Goal: Task Accomplishment & Management: Manage account settings

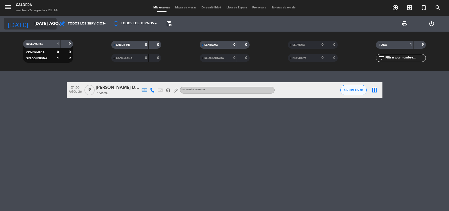
click at [40, 27] on input "[DATE] ago." at bounding box center [59, 24] width 55 height 10
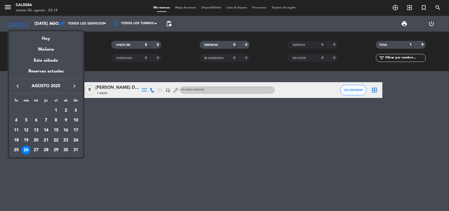
click at [359, 89] on div at bounding box center [224, 105] width 449 height 211
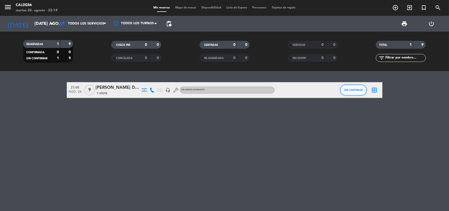
click at [359, 89] on span "SIN CONFIRMAR" at bounding box center [353, 89] width 19 height 3
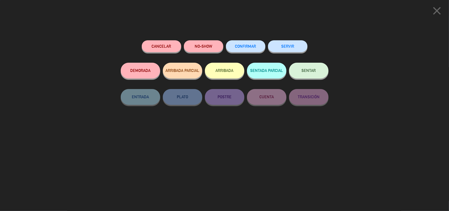
click at [284, 37] on div "Cancelar NO-SHOW CONFIRMAR SERVIR DEMORADA ARRIBADA PARCIAL ARRIBADA SENTADA PA…" at bounding box center [224, 124] width 215 height 174
click at [287, 43] on button "SERVIR" at bounding box center [287, 46] width 39 height 12
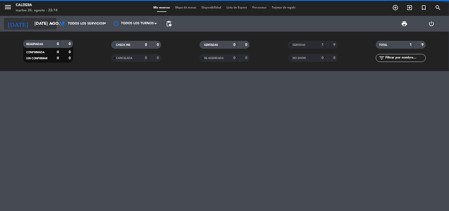
click at [32, 23] on input "[DATE] ago." at bounding box center [59, 24] width 55 height 10
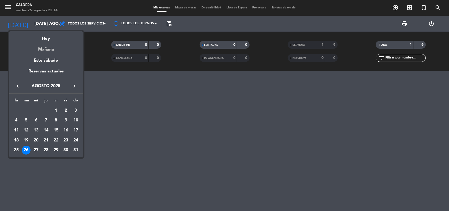
click at [48, 47] on div "Mañana" at bounding box center [46, 47] width 74 height 11
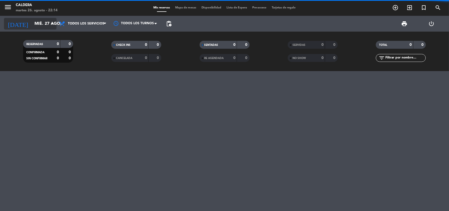
click at [36, 26] on input "mié. 27 ago." at bounding box center [59, 24] width 55 height 10
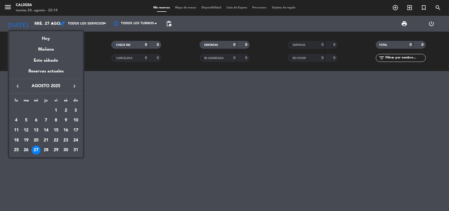
click at [45, 149] on div "28" at bounding box center [46, 149] width 9 height 9
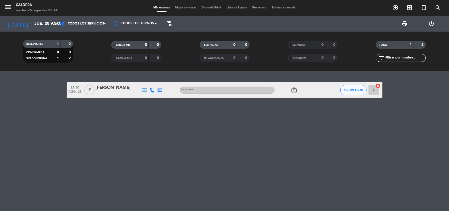
click at [293, 89] on icon "card_giftcard" at bounding box center [294, 90] width 6 height 6
click at [32, 21] on input "jue. 28 ago." at bounding box center [59, 24] width 55 height 10
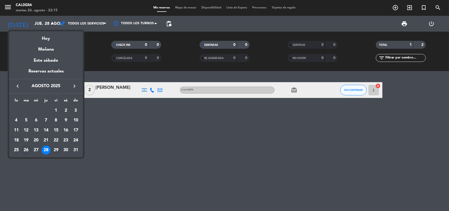
click at [57, 149] on div "29" at bounding box center [56, 149] width 9 height 9
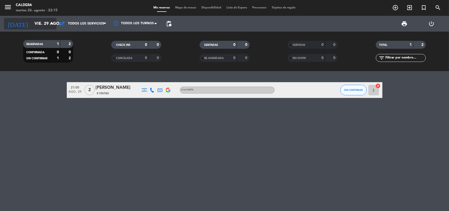
click at [38, 24] on input "vie. 29 ago." at bounding box center [59, 24] width 55 height 10
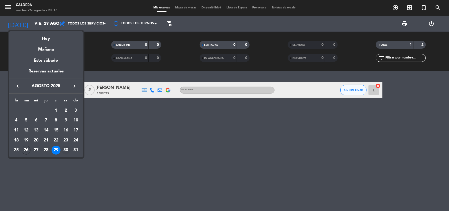
click at [65, 150] on div "30" at bounding box center [65, 149] width 9 height 9
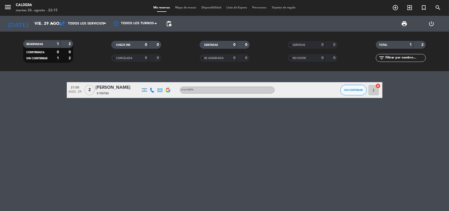
type input "sáb. 30 ago."
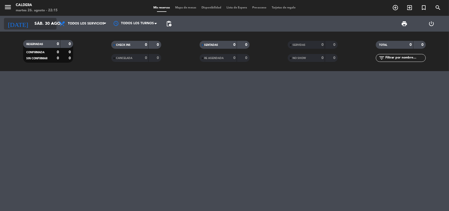
click at [35, 24] on input "sáb. 30 ago." at bounding box center [59, 24] width 55 height 10
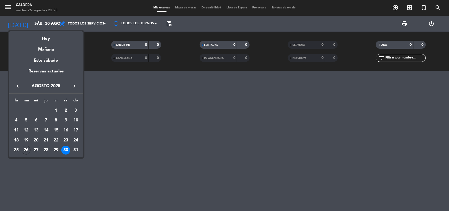
click at [248, 125] on div at bounding box center [224, 105] width 449 height 211
